Goal: Information Seeking & Learning: Check status

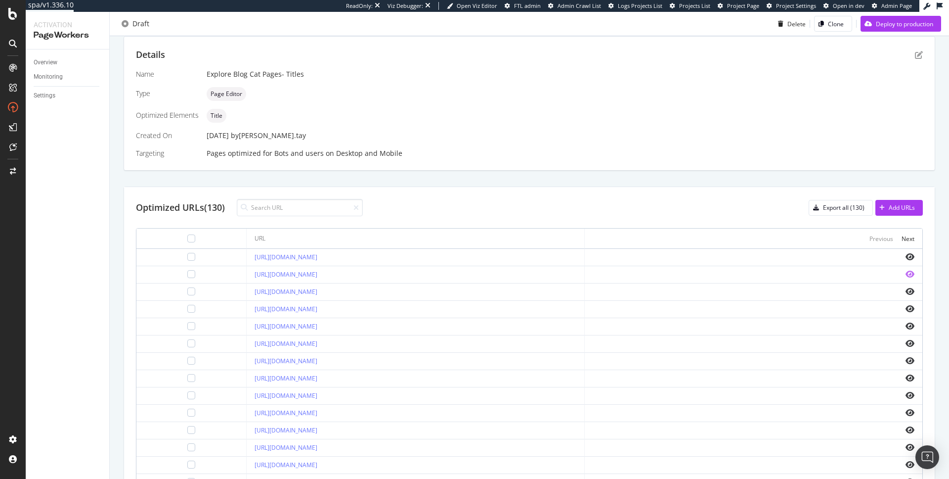
click at [830, 274] on icon "eye" at bounding box center [910, 274] width 9 height 8
